Goal: Task Accomplishment & Management: Use online tool/utility

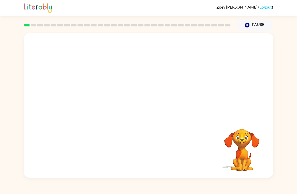
click at [133, 80] on video "Your browser must support playing .mp4 files to use Literably. Please try using…" at bounding box center [148, 75] width 249 height 85
click at [134, 79] on video "Your browser must support playing .mp4 files to use Literably. Please try using…" at bounding box center [148, 75] width 249 height 85
click at [156, 107] on button "button" at bounding box center [148, 108] width 32 height 18
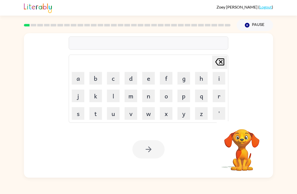
click at [98, 79] on button "b" at bounding box center [95, 78] width 13 height 13
click at [167, 95] on button "o" at bounding box center [166, 96] width 13 height 13
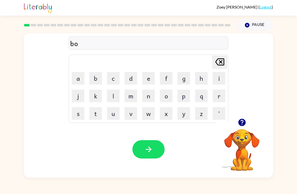
click at [217, 95] on button "r" at bounding box center [219, 96] width 13 height 13
click at [132, 76] on button "d" at bounding box center [131, 78] width 13 height 13
click at [150, 78] on button "e" at bounding box center [148, 78] width 13 height 13
click at [220, 96] on button "r" at bounding box center [219, 96] width 13 height 13
click at [147, 148] on icon "button" at bounding box center [148, 149] width 9 height 9
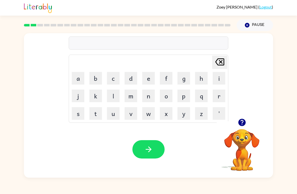
click at [114, 80] on button "c" at bounding box center [113, 78] width 13 height 13
click at [169, 98] on button "o" at bounding box center [166, 96] width 13 height 13
click at [116, 112] on button "u" at bounding box center [113, 113] width 13 height 13
click at [153, 95] on button "n" at bounding box center [148, 96] width 13 height 13
click at [97, 116] on button "t" at bounding box center [95, 113] width 13 height 13
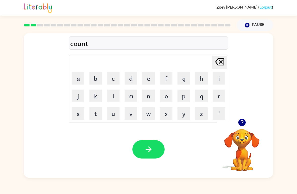
click at [149, 149] on icon "button" at bounding box center [148, 149] width 9 height 9
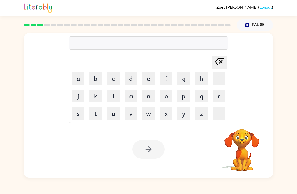
click at [116, 98] on button "l" at bounding box center [113, 96] width 13 height 13
click at [164, 97] on button "o" at bounding box center [166, 96] width 13 height 13
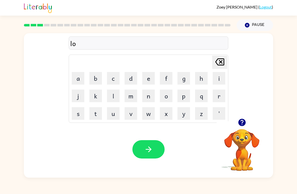
click at [95, 97] on button "k" at bounding box center [95, 96] width 13 height 13
click at [135, 93] on button "m" at bounding box center [131, 96] width 13 height 13
click at [221, 62] on icon at bounding box center [219, 61] width 9 height 7
click at [113, 80] on button "c" at bounding box center [113, 78] width 13 height 13
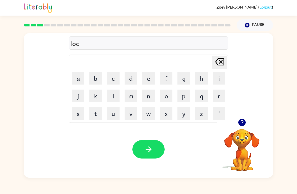
click at [78, 80] on button "a" at bounding box center [78, 78] width 13 height 13
click at [98, 112] on button "t" at bounding box center [95, 113] width 13 height 13
click at [114, 77] on button "c" at bounding box center [113, 78] width 13 height 13
click at [217, 63] on icon "[PERSON_NAME] last character input" at bounding box center [220, 62] width 12 height 12
click at [151, 79] on button "e" at bounding box center [148, 78] width 13 height 13
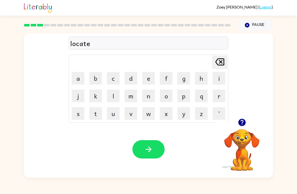
click at [145, 145] on icon "button" at bounding box center [148, 149] width 9 height 9
click at [95, 114] on button "t" at bounding box center [95, 113] width 13 height 13
click at [148, 115] on button "w" at bounding box center [148, 113] width 13 height 13
click at [221, 79] on button "i" at bounding box center [219, 78] width 13 height 13
click at [151, 96] on button "n" at bounding box center [148, 96] width 13 height 13
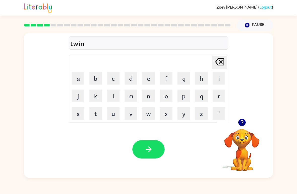
click at [145, 146] on icon "button" at bounding box center [148, 149] width 9 height 9
click at [149, 98] on button "n" at bounding box center [148, 96] width 13 height 13
click at [78, 80] on button "a" at bounding box center [78, 78] width 13 height 13
click at [221, 79] on button "i" at bounding box center [219, 78] width 13 height 13
click at [219, 97] on button "r" at bounding box center [219, 96] width 13 height 13
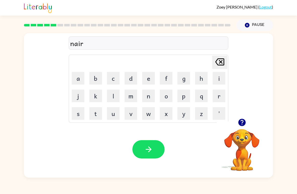
click at [164, 94] on button "o" at bounding box center [166, 96] width 13 height 13
click at [115, 96] on button "l" at bounding box center [113, 96] width 13 height 13
click at [183, 116] on button "y" at bounding box center [183, 113] width 13 height 13
click at [154, 155] on button "button" at bounding box center [148, 149] width 32 height 18
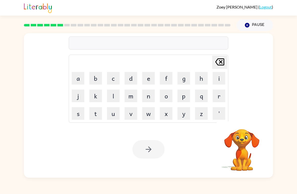
click at [101, 78] on button "b" at bounding box center [95, 78] width 13 height 13
click at [150, 75] on button "e" at bounding box center [148, 78] width 13 height 13
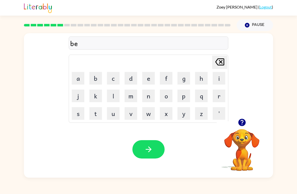
click at [202, 80] on button "h" at bounding box center [201, 78] width 13 height 13
click at [217, 80] on button "i" at bounding box center [219, 78] width 13 height 13
click at [146, 99] on button "n" at bounding box center [148, 96] width 13 height 13
click at [131, 79] on button "d" at bounding box center [131, 78] width 13 height 13
click at [154, 150] on button "button" at bounding box center [148, 149] width 32 height 18
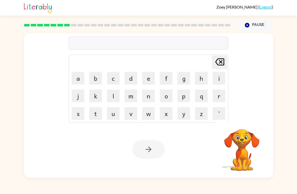
click at [96, 117] on button "t" at bounding box center [95, 113] width 13 height 13
click at [216, 98] on button "r" at bounding box center [219, 96] width 13 height 13
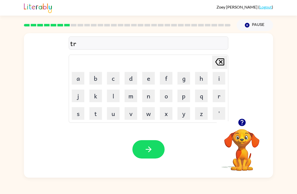
click at [221, 81] on button "i" at bounding box center [219, 78] width 13 height 13
click at [115, 79] on button "c" at bounding box center [113, 78] width 13 height 13
click at [116, 97] on button "l" at bounding box center [113, 96] width 13 height 13
click at [146, 81] on button "e" at bounding box center [148, 78] width 13 height 13
click at [154, 148] on button "button" at bounding box center [148, 149] width 32 height 18
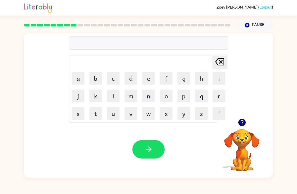
click at [129, 98] on button "m" at bounding box center [131, 96] width 13 height 13
click at [149, 81] on button "e" at bounding box center [148, 78] width 13 height 13
click at [217, 97] on button "r" at bounding box center [219, 96] width 13 height 13
click at [221, 77] on button "i" at bounding box center [219, 78] width 13 height 13
click at [114, 81] on button "c" at bounding box center [113, 78] width 13 height 13
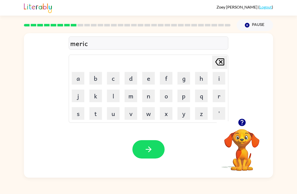
click at [117, 95] on button "l" at bounding box center [113, 96] width 13 height 13
click at [144, 80] on button "e" at bounding box center [148, 78] width 13 height 13
click at [152, 147] on icon "button" at bounding box center [148, 149] width 9 height 9
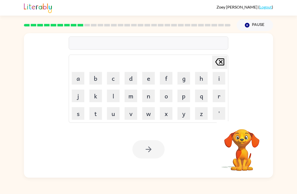
click at [149, 96] on button "n" at bounding box center [148, 96] width 13 height 13
click at [216, 81] on button "i" at bounding box center [219, 78] width 13 height 13
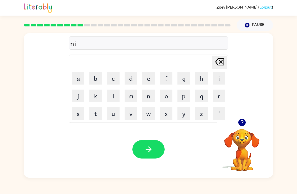
click at [128, 99] on button "m" at bounding box center [131, 96] width 13 height 13
click at [96, 79] on button "b" at bounding box center [95, 78] width 13 height 13
click at [115, 98] on button "l" at bounding box center [113, 96] width 13 height 13
click at [148, 80] on button "e" at bounding box center [148, 78] width 13 height 13
click at [155, 151] on button "button" at bounding box center [148, 149] width 32 height 18
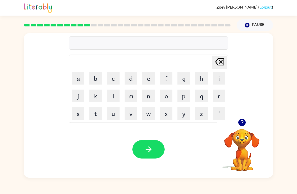
click at [115, 115] on button "u" at bounding box center [113, 113] width 13 height 13
click at [147, 96] on button "n" at bounding box center [148, 96] width 13 height 13
click at [165, 76] on button "f" at bounding box center [166, 78] width 13 height 13
click at [167, 95] on button "o" at bounding box center [166, 96] width 13 height 13
click at [116, 95] on button "l" at bounding box center [113, 96] width 13 height 13
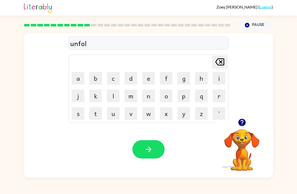
click at [133, 80] on button "d" at bounding box center [131, 78] width 13 height 13
click at [159, 154] on button "button" at bounding box center [148, 149] width 32 height 18
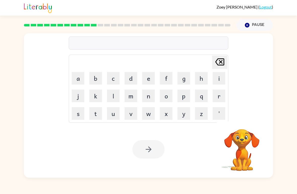
click at [131, 114] on button "v" at bounding box center [131, 113] width 13 height 13
click at [166, 95] on button "o" at bounding box center [166, 96] width 13 height 13
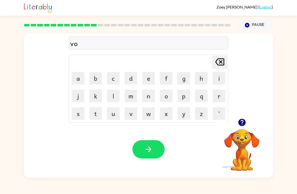
click at [98, 114] on button "t" at bounding box center [95, 113] width 13 height 13
click at [148, 80] on button "e" at bounding box center [148, 78] width 13 height 13
click at [159, 146] on button "button" at bounding box center [148, 149] width 32 height 18
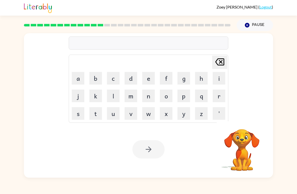
click at [97, 81] on button "b" at bounding box center [95, 78] width 13 height 13
click at [152, 80] on button "e" at bounding box center [148, 78] width 13 height 13
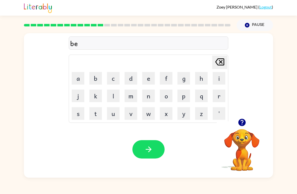
click at [134, 78] on button "d" at bounding box center [131, 78] width 13 height 13
click at [97, 114] on button "t" at bounding box center [95, 113] width 13 height 13
click at [219, 78] on button "i" at bounding box center [219, 78] width 13 height 13
click at [131, 96] on button "m" at bounding box center [131, 96] width 13 height 13
click at [148, 78] on button "e" at bounding box center [148, 78] width 13 height 13
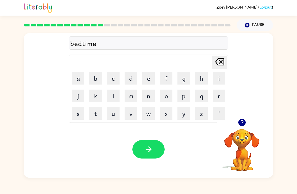
click at [154, 151] on button "button" at bounding box center [148, 149] width 32 height 18
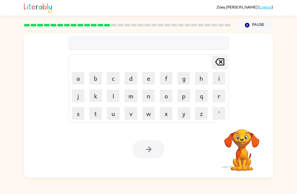
click at [165, 80] on button "f" at bounding box center [166, 78] width 13 height 13
click at [214, 80] on button "i" at bounding box center [219, 78] width 13 height 13
click at [147, 97] on button "n" at bounding box center [148, 96] width 13 height 13
click at [219, 80] on button "i" at bounding box center [219, 78] width 13 height 13
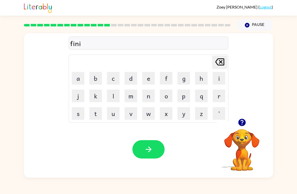
click at [83, 112] on button "s" at bounding box center [78, 113] width 13 height 13
click at [157, 146] on button "button" at bounding box center [148, 149] width 32 height 18
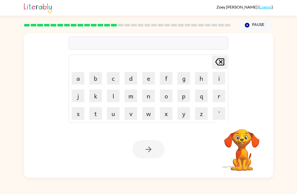
click at [133, 80] on button "d" at bounding box center [131, 78] width 13 height 13
click at [114, 97] on button "l" at bounding box center [113, 96] width 13 height 13
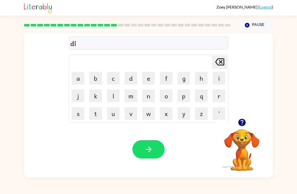
click at [81, 80] on button "a" at bounding box center [78, 78] width 13 height 13
click at [183, 112] on button "y" at bounding box center [183, 113] width 13 height 13
click at [152, 150] on icon "button" at bounding box center [148, 149] width 9 height 9
click at [97, 113] on button "t" at bounding box center [95, 113] width 13 height 13
click at [154, 80] on button "e" at bounding box center [148, 78] width 13 height 13
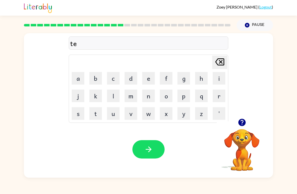
click at [222, 96] on button "r" at bounding box center [219, 96] width 13 height 13
click at [134, 93] on button "m" at bounding box center [131, 96] width 13 height 13
click at [161, 155] on button "button" at bounding box center [148, 149] width 32 height 18
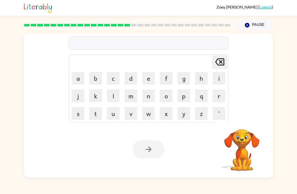
click at [76, 116] on button "s" at bounding box center [78, 113] width 13 height 13
click at [149, 76] on button "e" at bounding box center [148, 78] width 13 height 13
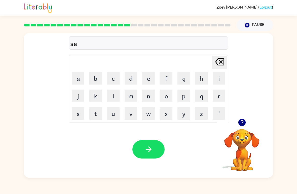
click at [99, 110] on button "t" at bounding box center [95, 113] width 13 height 13
click at [149, 150] on icon "button" at bounding box center [148, 149] width 9 height 9
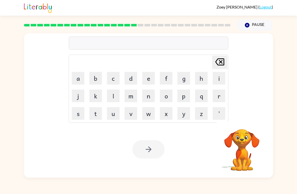
click at [97, 80] on button "b" at bounding box center [95, 78] width 13 height 13
click at [217, 97] on button "r" at bounding box center [219, 96] width 13 height 13
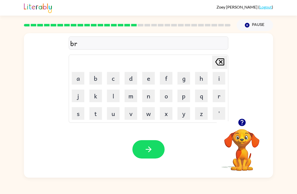
click at [218, 82] on button "i" at bounding box center [219, 78] width 13 height 13
click at [131, 97] on button "m" at bounding box center [131, 96] width 13 height 13
click at [217, 79] on button "i" at bounding box center [219, 78] width 13 height 13
click at [143, 98] on button "n" at bounding box center [148, 96] width 13 height 13
click at [184, 80] on button "g" at bounding box center [183, 78] width 13 height 13
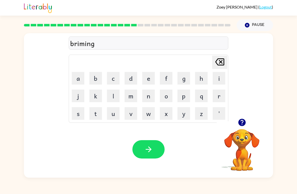
click at [157, 150] on button "button" at bounding box center [148, 149] width 32 height 18
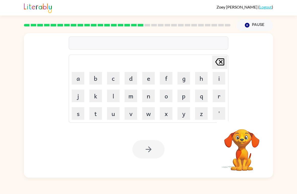
click at [183, 98] on button "p" at bounding box center [183, 96] width 13 height 13
click at [119, 96] on button "l" at bounding box center [113, 96] width 13 height 13
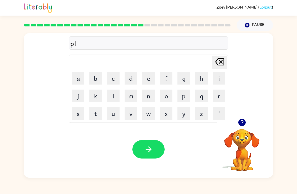
click at [79, 77] on button "a" at bounding box center [78, 78] width 13 height 13
click at [83, 114] on button "s" at bounding box center [78, 113] width 13 height 13
click at [99, 116] on button "t" at bounding box center [95, 113] width 13 height 13
click at [220, 78] on button "i" at bounding box center [219, 78] width 13 height 13
click at [97, 97] on button "k" at bounding box center [95, 96] width 13 height 13
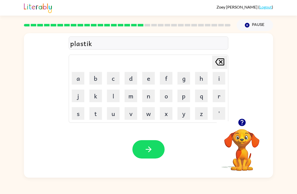
click at [218, 60] on icon "[PERSON_NAME] last character input" at bounding box center [220, 62] width 12 height 12
click at [112, 77] on button "c" at bounding box center [113, 78] width 13 height 13
click at [156, 148] on button "button" at bounding box center [148, 149] width 32 height 18
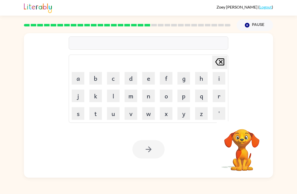
click at [130, 78] on button "d" at bounding box center [131, 78] width 13 height 13
click at [79, 114] on button "s" at bounding box center [78, 113] width 13 height 13
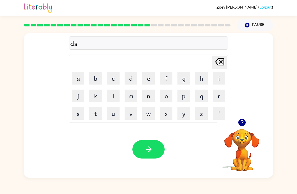
click at [184, 99] on button "p" at bounding box center [183, 96] width 13 height 13
click at [112, 100] on button "l" at bounding box center [113, 96] width 13 height 13
click at [79, 80] on button "a" at bounding box center [78, 78] width 13 height 13
click at [184, 117] on button "y" at bounding box center [183, 113] width 13 height 13
click at [160, 148] on button "button" at bounding box center [148, 149] width 32 height 18
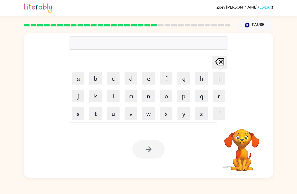
click at [134, 80] on button "d" at bounding box center [131, 78] width 13 height 13
click at [118, 115] on button "u" at bounding box center [113, 113] width 13 height 13
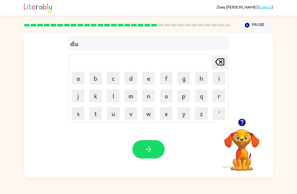
click at [83, 115] on button "s" at bounding box center [78, 113] width 13 height 13
click at [99, 115] on button "t" at bounding box center [95, 113] width 13 height 13
click at [218, 78] on button "i" at bounding box center [219, 78] width 13 height 13
click at [135, 80] on button "d" at bounding box center [131, 78] width 13 height 13
click at [145, 152] on icon "button" at bounding box center [148, 149] width 9 height 9
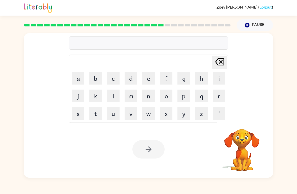
click at [81, 115] on button "s" at bounding box center [78, 113] width 13 height 13
click at [149, 79] on button "e" at bounding box center [148, 78] width 13 height 13
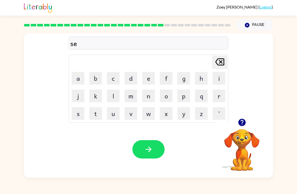
click at [151, 96] on button "n" at bounding box center [148, 96] width 13 height 13
click at [97, 112] on button "t" at bounding box center [95, 113] width 13 height 13
click at [221, 79] on button "i" at bounding box center [219, 78] width 13 height 13
click at [187, 92] on button "p" at bounding box center [183, 96] width 13 height 13
click at [149, 80] on button "e" at bounding box center [148, 78] width 13 height 13
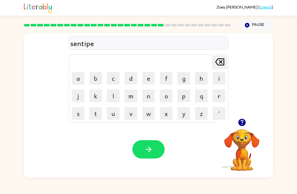
click at [82, 80] on button "a" at bounding box center [78, 78] width 13 height 13
click at [134, 76] on button "d" at bounding box center [131, 78] width 13 height 13
click at [153, 154] on button "button" at bounding box center [148, 149] width 32 height 18
click at [222, 96] on button "r" at bounding box center [219, 96] width 13 height 13
click at [78, 79] on button "a" at bounding box center [78, 78] width 13 height 13
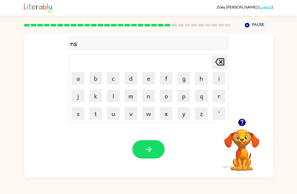
click at [218, 79] on button "i" at bounding box center [219, 78] width 13 height 13
click at [149, 95] on button "n" at bounding box center [148, 96] width 13 height 13
click at [115, 79] on button "c" at bounding box center [113, 78] width 13 height 13
click at [167, 98] on button "o" at bounding box center [166, 96] width 13 height 13
click at [82, 76] on button "a" at bounding box center [78, 78] width 13 height 13
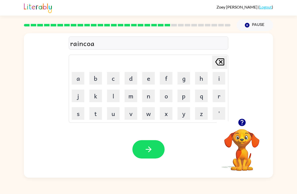
click at [98, 113] on button "t" at bounding box center [95, 113] width 13 height 13
click at [147, 148] on icon "button" at bounding box center [148, 149] width 9 height 9
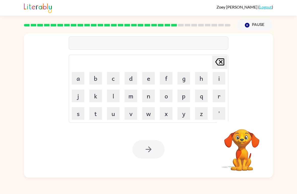
click at [132, 97] on button "m" at bounding box center [131, 96] width 13 height 13
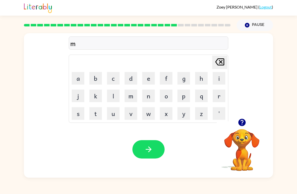
click at [79, 80] on button "a" at bounding box center [78, 78] width 13 height 13
click at [221, 95] on button "r" at bounding box center [219, 96] width 13 height 13
click at [105, 79] on td "c" at bounding box center [113, 78] width 17 height 17
click at [116, 77] on button "c" at bounding box center [113, 78] width 13 height 13
click at [146, 78] on button "e" at bounding box center [148, 78] width 13 height 13
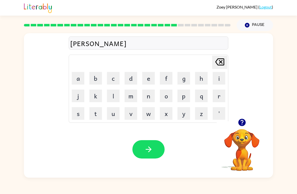
click at [222, 97] on button "r" at bounding box center [219, 96] width 13 height 13
click at [160, 145] on button "button" at bounding box center [148, 149] width 32 height 18
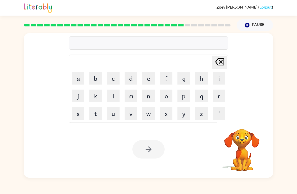
click at [148, 79] on button "e" at bounding box center [148, 78] width 13 height 13
click at [130, 80] on button "d" at bounding box center [131, 78] width 13 height 13
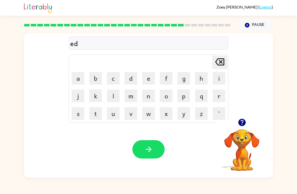
click at [132, 112] on button "v" at bounding box center [131, 113] width 13 height 13
click at [82, 79] on button "a" at bounding box center [78, 78] width 13 height 13
click at [148, 96] on button "n" at bounding box center [148, 96] width 13 height 13
click at [84, 111] on button "s" at bounding box center [78, 113] width 13 height 13
click at [220, 79] on button "i" at bounding box center [219, 78] width 13 height 13
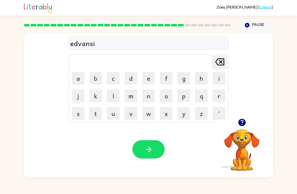
click at [150, 97] on button "n" at bounding box center [148, 96] width 13 height 13
click at [182, 82] on button "g" at bounding box center [183, 78] width 13 height 13
click at [153, 145] on button "button" at bounding box center [148, 149] width 32 height 18
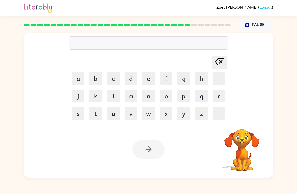
click at [183, 77] on button "g" at bounding box center [183, 78] width 13 height 13
click at [166, 97] on button "o" at bounding box center [166, 96] width 13 height 13
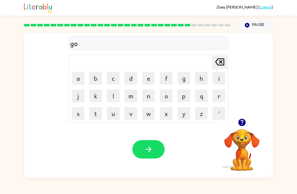
click at [97, 80] on button "b" at bounding box center [95, 78] width 13 height 13
click at [119, 96] on button "l" at bounding box center [113, 96] width 13 height 13
click at [217, 80] on button "i" at bounding box center [219, 78] width 13 height 13
click at [150, 97] on button "n" at bounding box center [148, 96] width 13 height 13
click at [153, 149] on icon "button" at bounding box center [148, 149] width 9 height 9
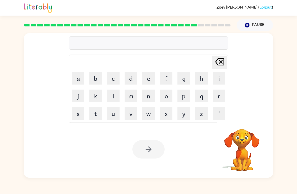
click at [189, 79] on button "g" at bounding box center [183, 78] width 13 height 13
click at [168, 95] on button "o" at bounding box center [166, 96] width 13 height 13
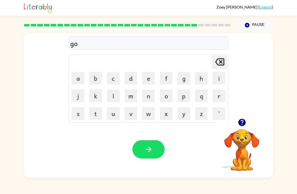
click at [132, 116] on button "v" at bounding box center [131, 113] width 13 height 13
click at [146, 82] on button "e" at bounding box center [148, 78] width 13 height 13
click at [219, 95] on button "r" at bounding box center [219, 96] width 13 height 13
click at [132, 97] on button "m" at bounding box center [131, 96] width 13 height 13
click at [149, 80] on button "e" at bounding box center [148, 78] width 13 height 13
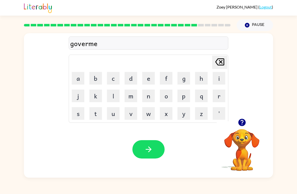
click at [148, 99] on button "n" at bounding box center [148, 96] width 13 height 13
click at [95, 113] on button "t" at bounding box center [95, 113] width 13 height 13
click at [146, 152] on icon "button" at bounding box center [148, 149] width 9 height 9
click at [97, 115] on button "t" at bounding box center [95, 113] width 13 height 13
click at [218, 95] on button "r" at bounding box center [219, 96] width 13 height 13
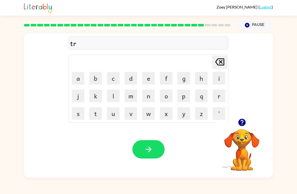
click at [222, 63] on icon at bounding box center [219, 61] width 9 height 7
click at [73, 117] on button "s" at bounding box center [78, 113] width 13 height 13
click at [97, 116] on button "t" at bounding box center [95, 113] width 13 height 13
click at [220, 98] on button "r" at bounding box center [219, 96] width 13 height 13
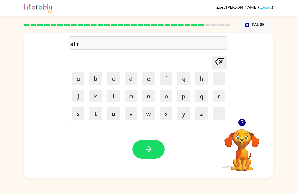
click at [80, 79] on button "a" at bounding box center [78, 78] width 13 height 13
click at [218, 78] on button "i" at bounding box center [219, 78] width 13 height 13
click at [148, 99] on button "n" at bounding box center [148, 96] width 13 height 13
click at [155, 149] on button "button" at bounding box center [148, 149] width 32 height 18
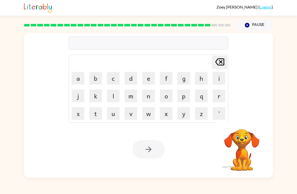
click at [77, 116] on button "s" at bounding box center [78, 113] width 13 height 13
click at [202, 81] on button "h" at bounding box center [201, 78] width 13 height 13
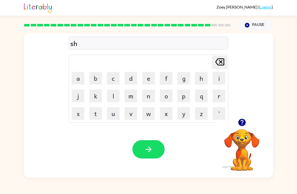
click at [81, 81] on button "a" at bounding box center [78, 78] width 13 height 13
click at [184, 95] on button "p" at bounding box center [183, 96] width 13 height 13
click at [147, 79] on button "e" at bounding box center [148, 78] width 13 height 13
click at [151, 144] on button "button" at bounding box center [148, 149] width 32 height 18
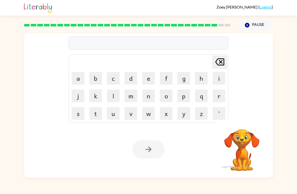
click at [151, 77] on button "e" at bounding box center [148, 78] width 13 height 13
click at [149, 96] on button "n" at bounding box center [148, 96] width 13 height 13
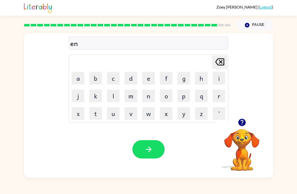
click at [167, 115] on button "x" at bounding box center [166, 113] width 13 height 13
click at [115, 96] on button "l" at bounding box center [113, 96] width 13 height 13
click at [154, 78] on button "e" at bounding box center [148, 78] width 13 height 13
click at [149, 97] on button "n" at bounding box center [148, 96] width 13 height 13
click at [99, 114] on button "t" at bounding box center [95, 113] width 13 height 13
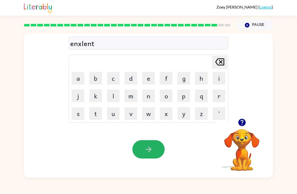
click at [154, 145] on button "button" at bounding box center [148, 149] width 32 height 18
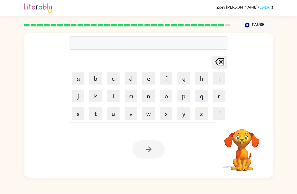
click at [184, 80] on button "g" at bounding box center [183, 78] width 13 height 13
click at [76, 78] on button "a" at bounding box center [78, 78] width 13 height 13
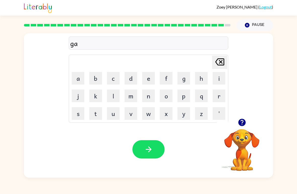
click at [146, 116] on button "w" at bounding box center [148, 113] width 13 height 13
click at [95, 79] on button "b" at bounding box center [95, 78] width 13 height 13
click at [219, 94] on button "r" at bounding box center [219, 96] width 13 height 13
click at [84, 77] on button "a" at bounding box center [78, 78] width 13 height 13
click at [100, 96] on button "k" at bounding box center [95, 96] width 13 height 13
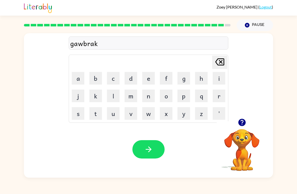
click at [149, 80] on button "e" at bounding box center [148, 78] width 13 height 13
click at [215, 95] on button "r" at bounding box center [219, 96] width 13 height 13
click at [153, 149] on icon "button" at bounding box center [148, 149] width 9 height 9
